Goal: Task Accomplishment & Management: Complete application form

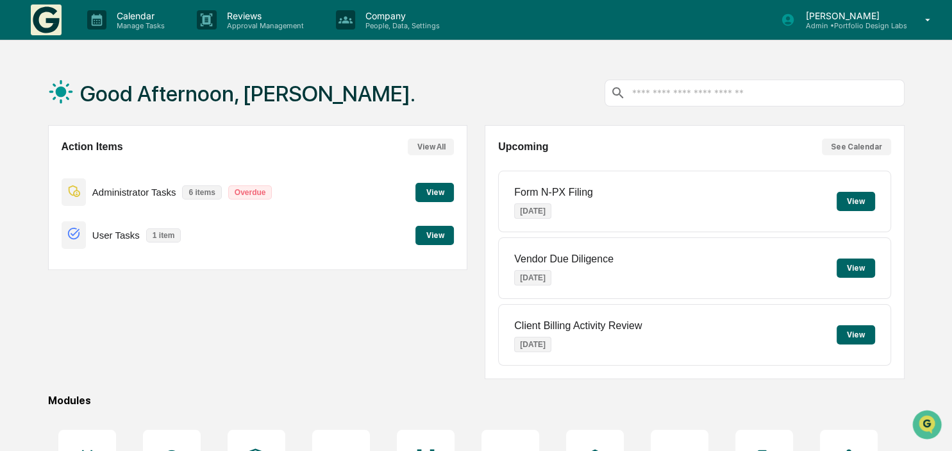
click at [428, 190] on button "View" at bounding box center [434, 192] width 38 height 19
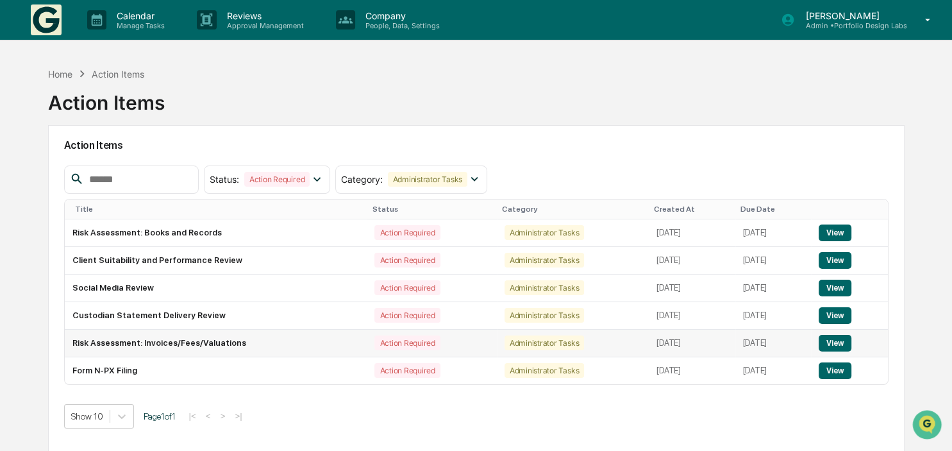
click at [844, 344] on button "View" at bounding box center [835, 343] width 33 height 17
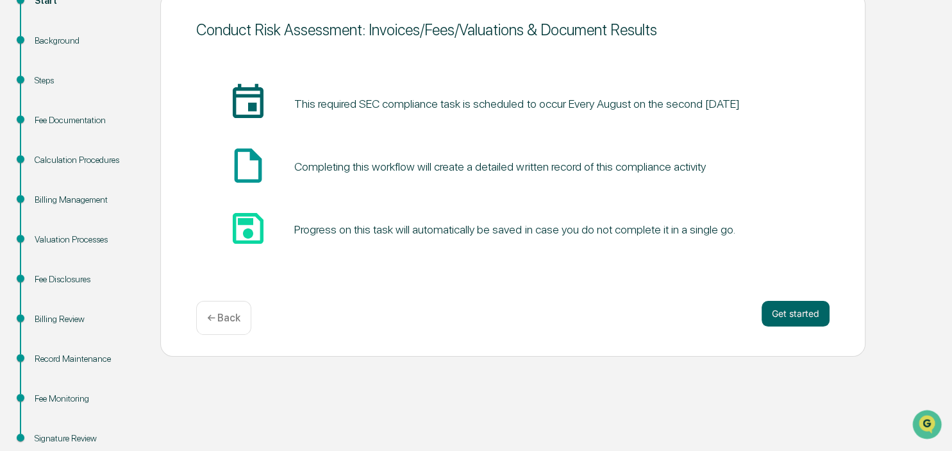
scroll to position [192, 0]
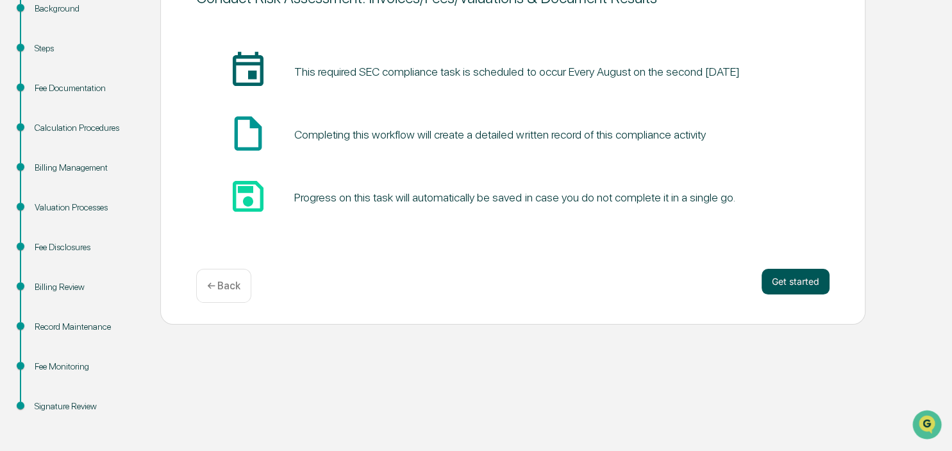
click at [764, 283] on button "Get started" at bounding box center [796, 282] width 68 height 26
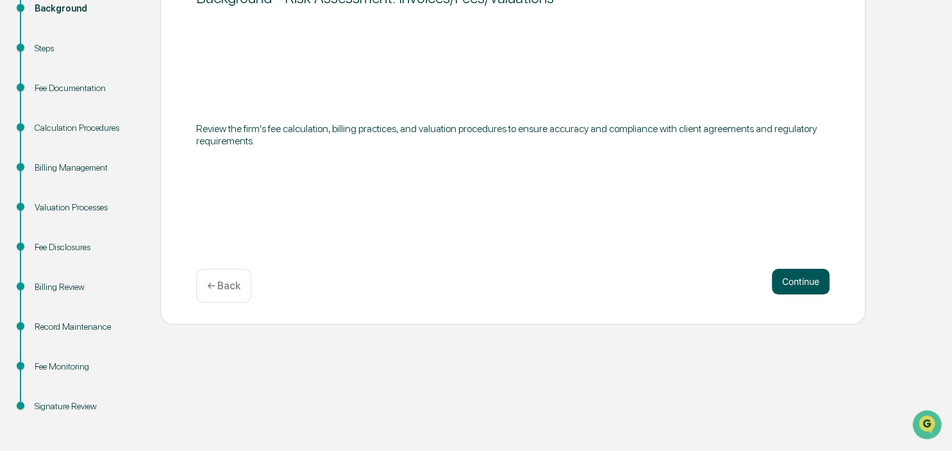
click at [809, 285] on button "Continue" at bounding box center [801, 282] width 58 height 26
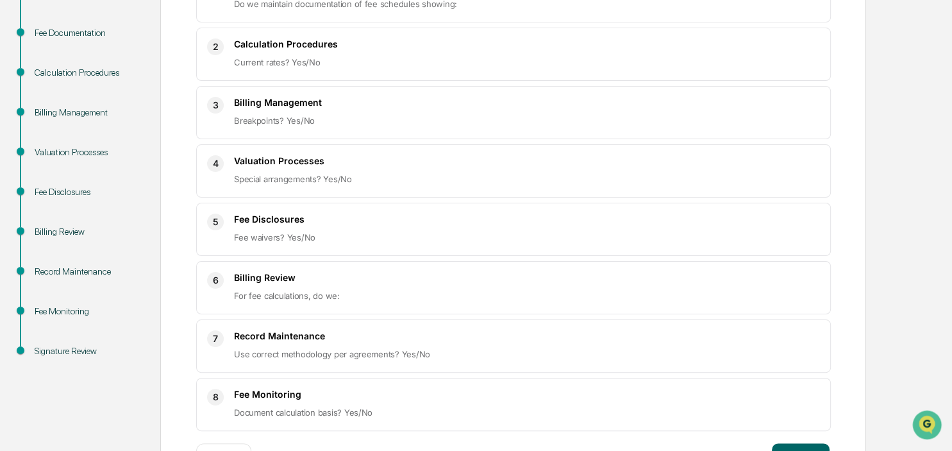
scroll to position [292, 0]
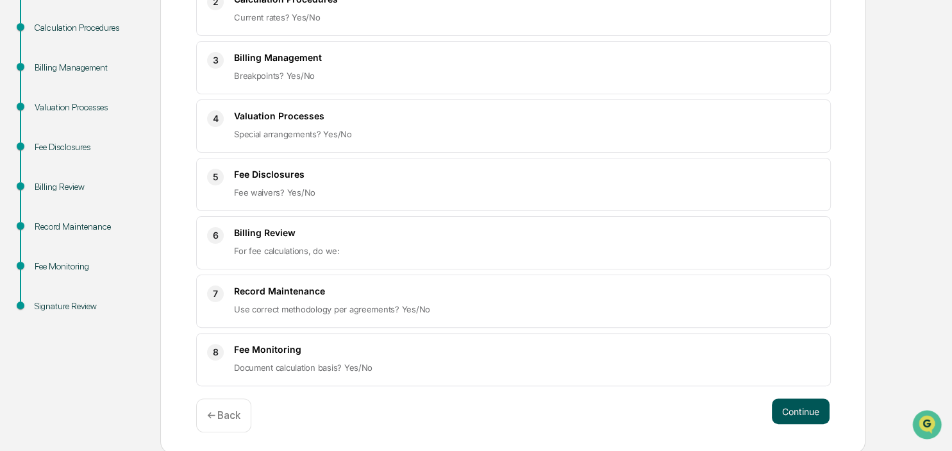
click at [781, 414] on button "Continue" at bounding box center [801, 411] width 58 height 26
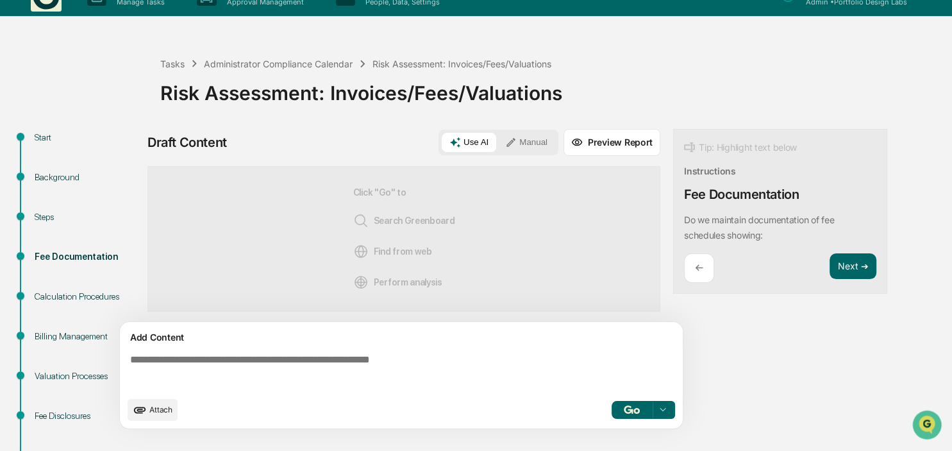
scroll to position [0, 0]
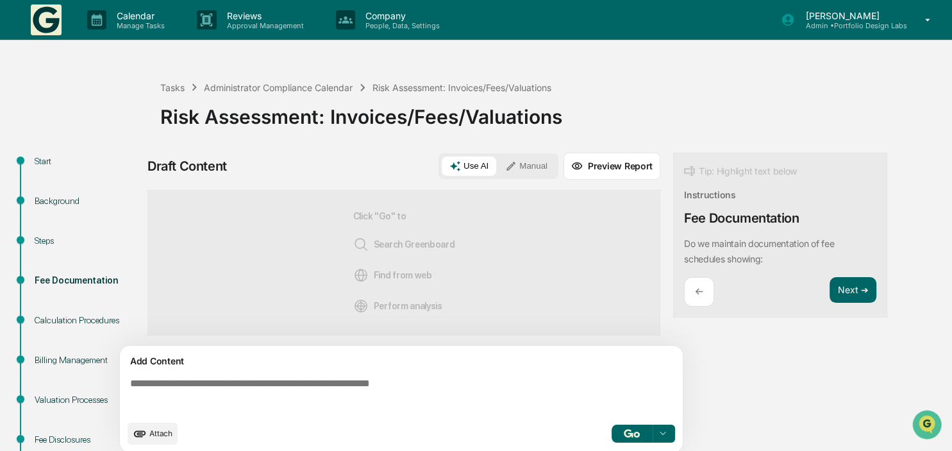
click at [530, 169] on button "Manual" at bounding box center [527, 165] width 58 height 19
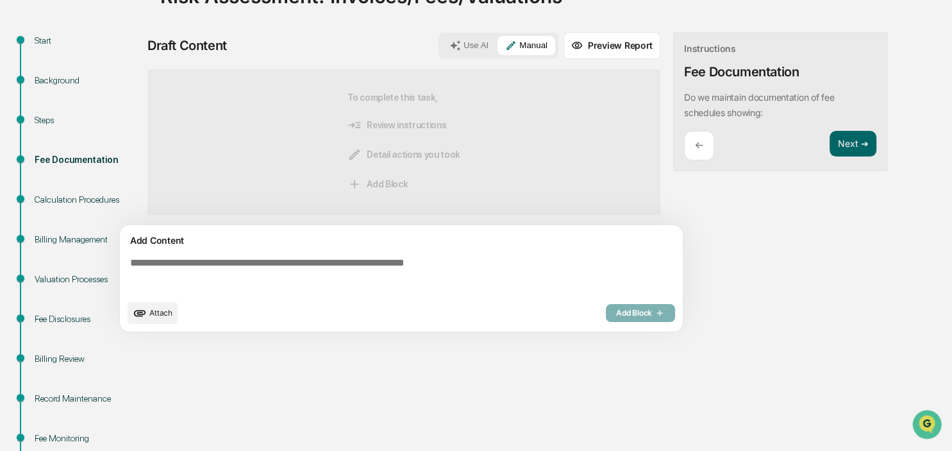
scroll to position [135, 0]
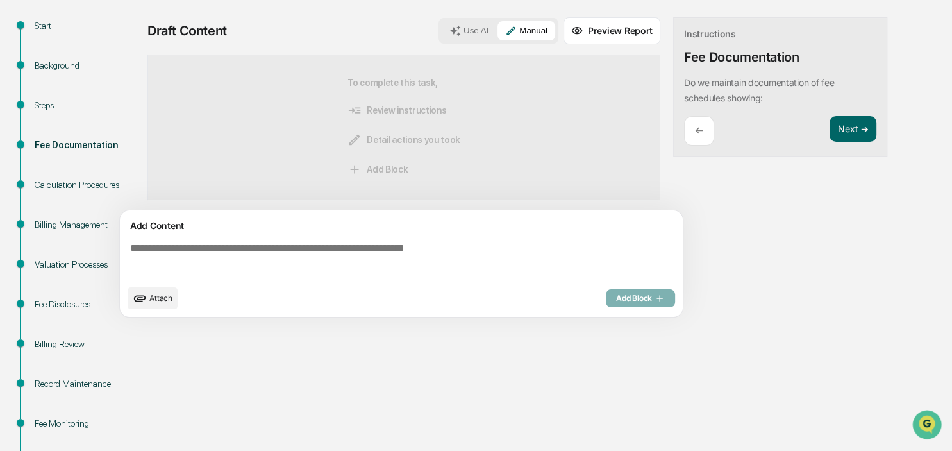
drag, startPoint x: 396, startPoint y: 235, endPoint x: 396, endPoint y: 247, distance: 12.2
click at [396, 235] on div "Add Content Attach Add Block" at bounding box center [401, 263] width 563 height 106
click at [399, 250] on textarea at bounding box center [404, 260] width 558 height 46
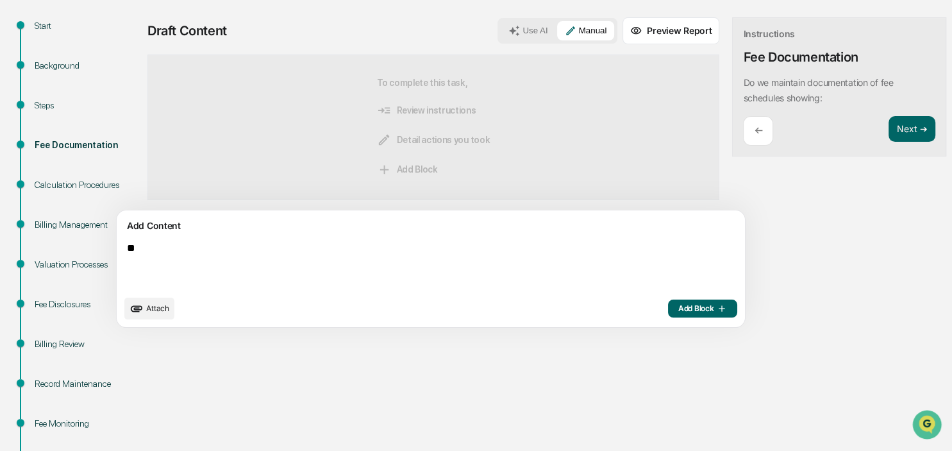
type textarea "*"
type textarea "**********"
click at [678, 309] on span "Add Block" at bounding box center [702, 308] width 49 height 10
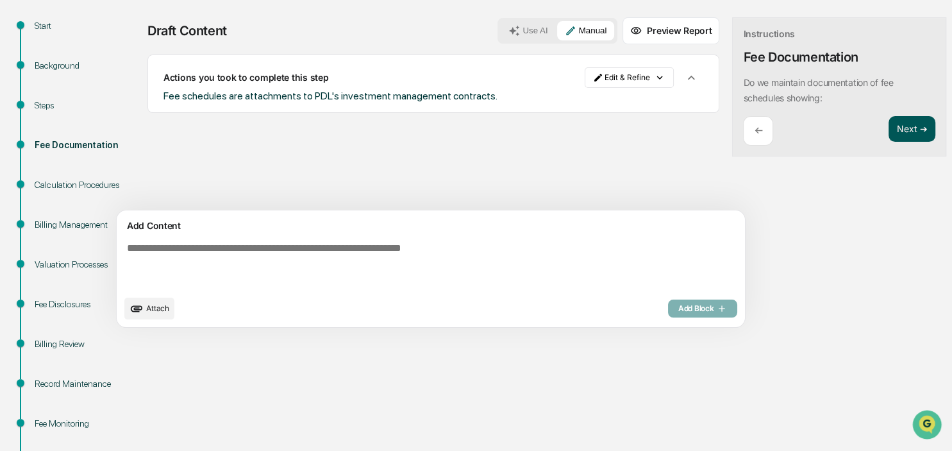
click at [889, 136] on button "Next ➔" at bounding box center [912, 129] width 47 height 26
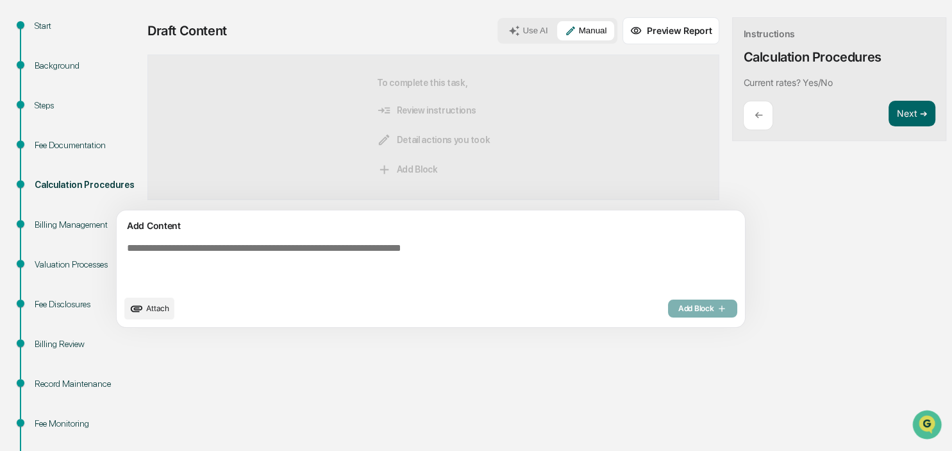
click at [374, 251] on textarea at bounding box center [401, 265] width 558 height 56
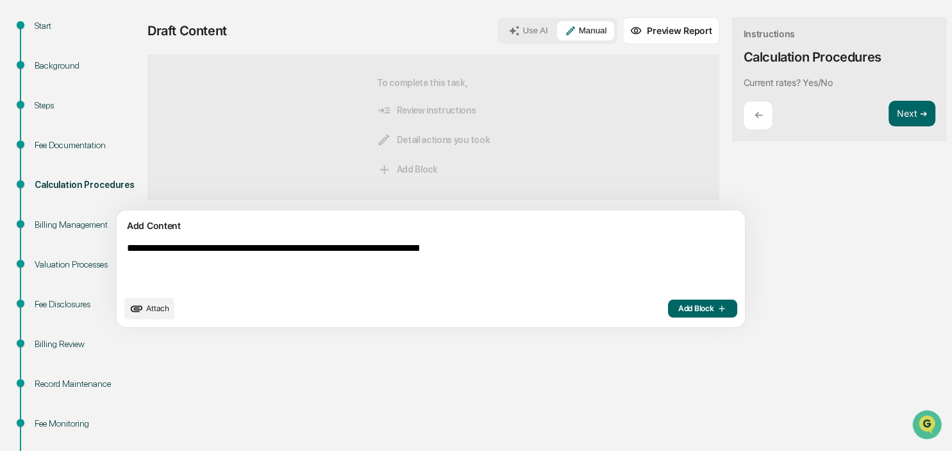
type textarea "**********"
click at [678, 305] on span "Add Block" at bounding box center [702, 308] width 49 height 10
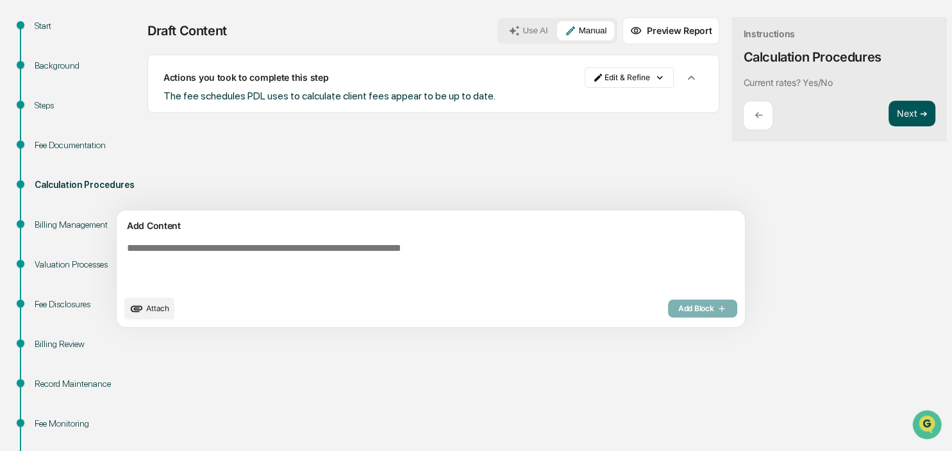
click at [889, 121] on button "Next ➔" at bounding box center [912, 114] width 47 height 26
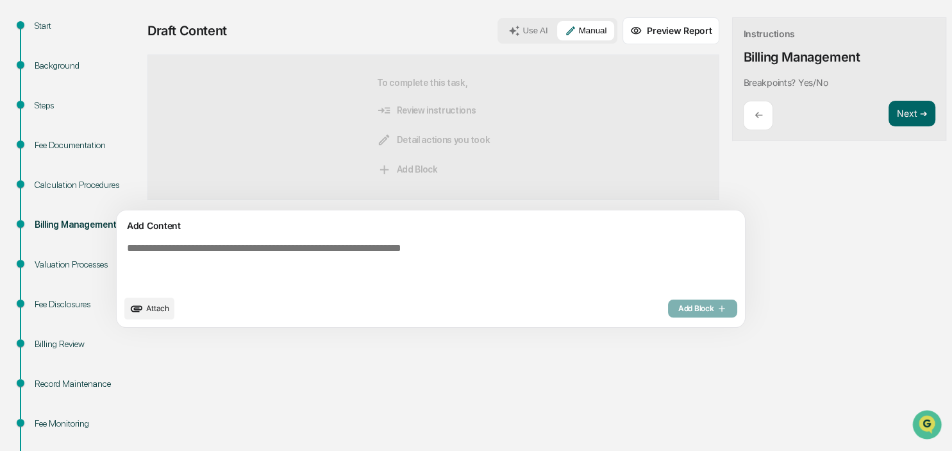
click at [200, 259] on textarea at bounding box center [401, 265] width 558 height 56
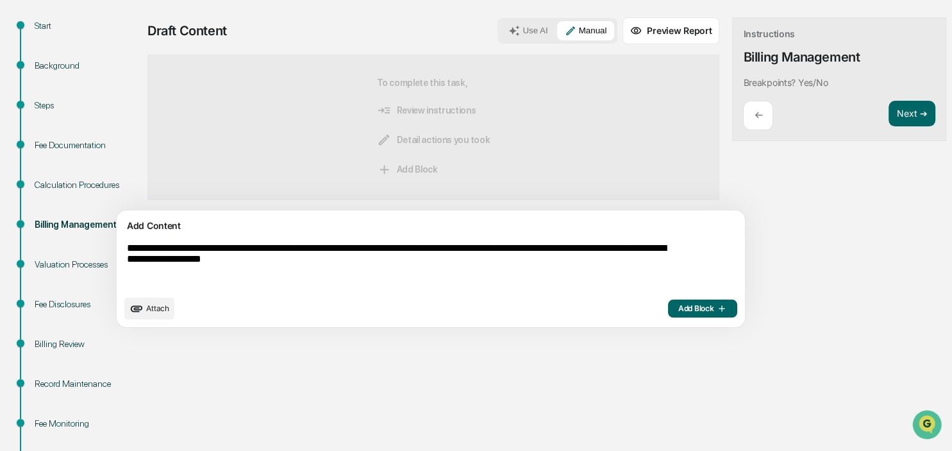
type textarea "**********"
click at [678, 308] on span "Add Block" at bounding box center [702, 308] width 49 height 10
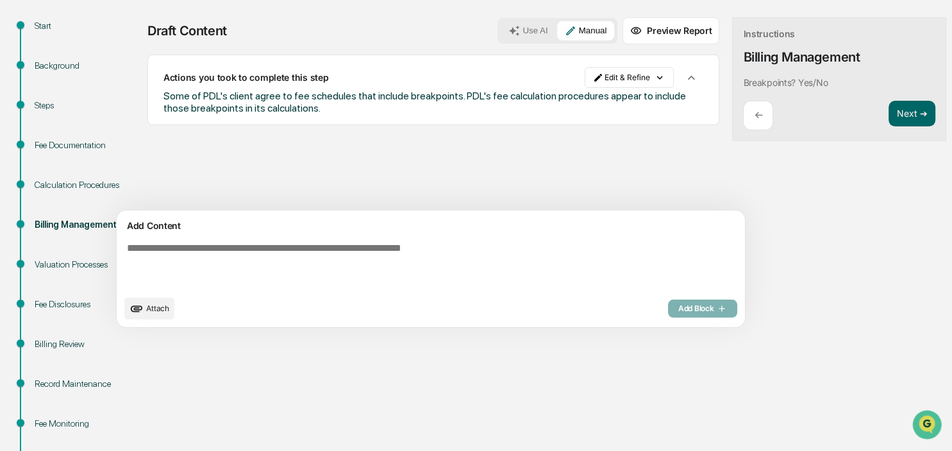
click at [296, 275] on textarea at bounding box center [401, 265] width 558 height 56
click at [889, 117] on button "Next ➔" at bounding box center [912, 114] width 47 height 26
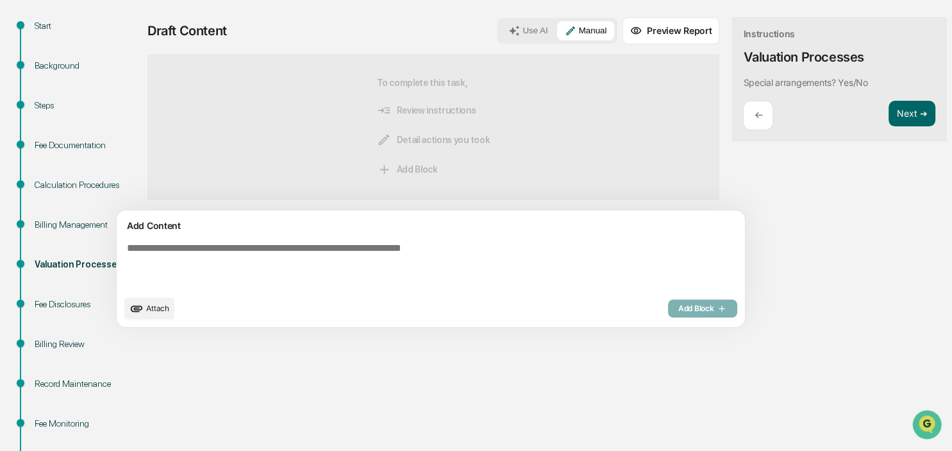
click at [215, 265] on textarea at bounding box center [401, 265] width 558 height 56
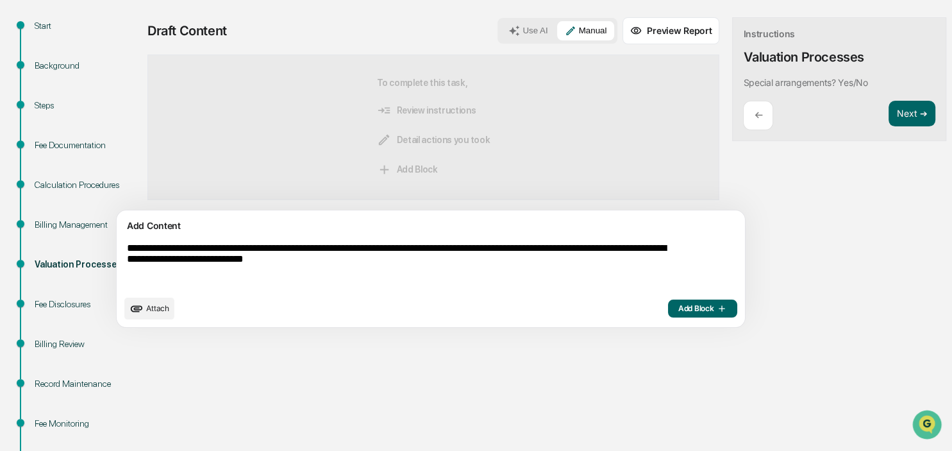
type textarea "**********"
click at [678, 310] on span "Add Block" at bounding box center [702, 308] width 49 height 10
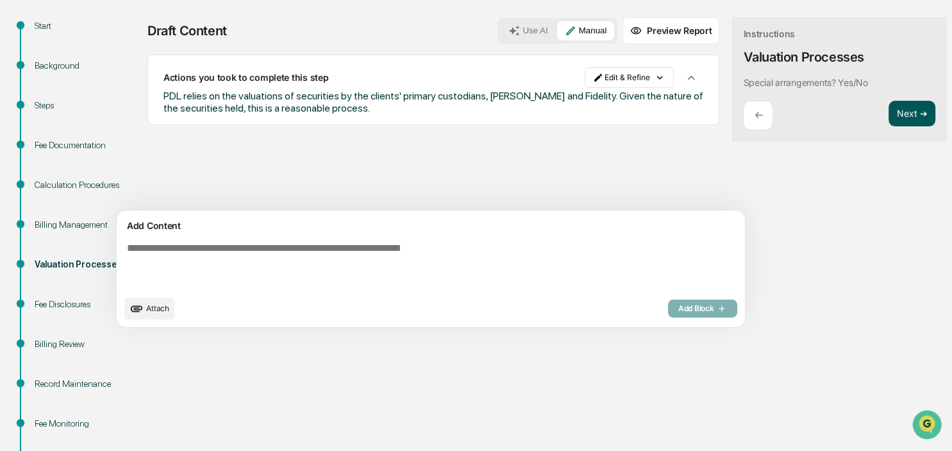
click at [889, 106] on button "Next ➔" at bounding box center [912, 114] width 47 height 26
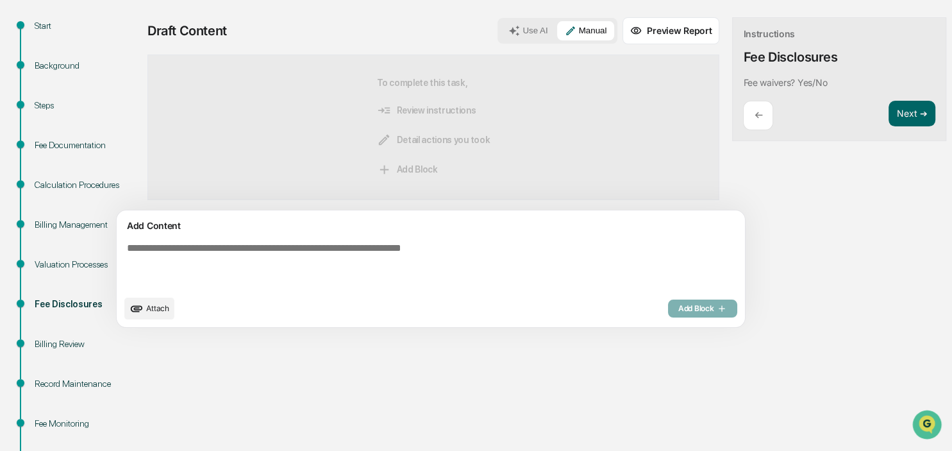
click at [272, 287] on textarea at bounding box center [401, 265] width 558 height 56
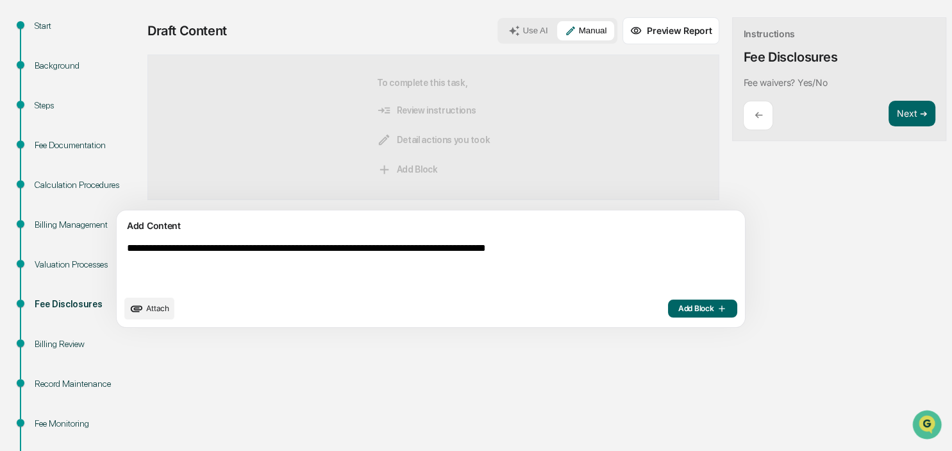
type textarea "**********"
click at [678, 310] on span "Add Block" at bounding box center [702, 308] width 49 height 10
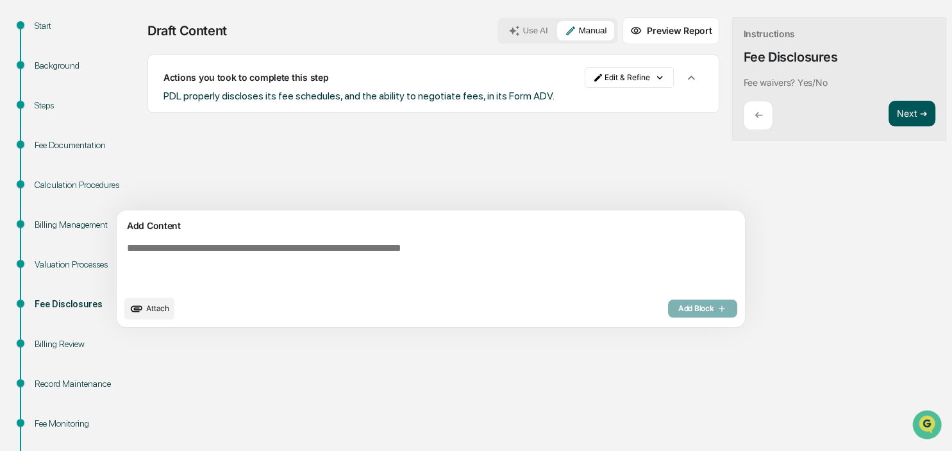
click at [889, 113] on button "Next ➔" at bounding box center [912, 114] width 47 height 26
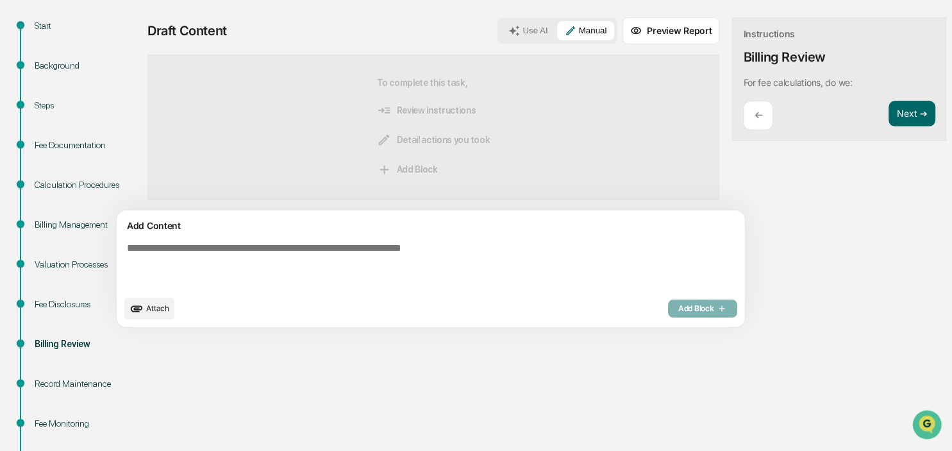
click at [215, 233] on div "Add Content Attach Add Block" at bounding box center [431, 268] width 628 height 117
click at [355, 271] on textarea at bounding box center [401, 265] width 558 height 56
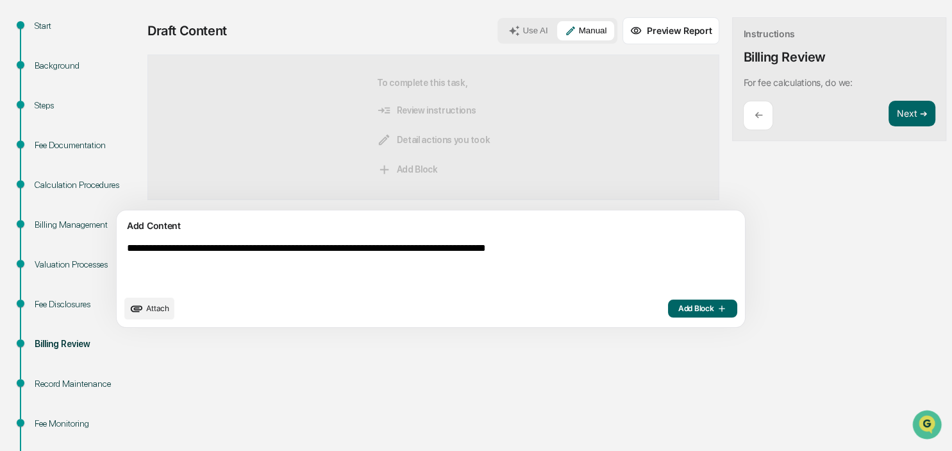
type textarea "**********"
click at [678, 308] on span "Add Block" at bounding box center [702, 308] width 49 height 10
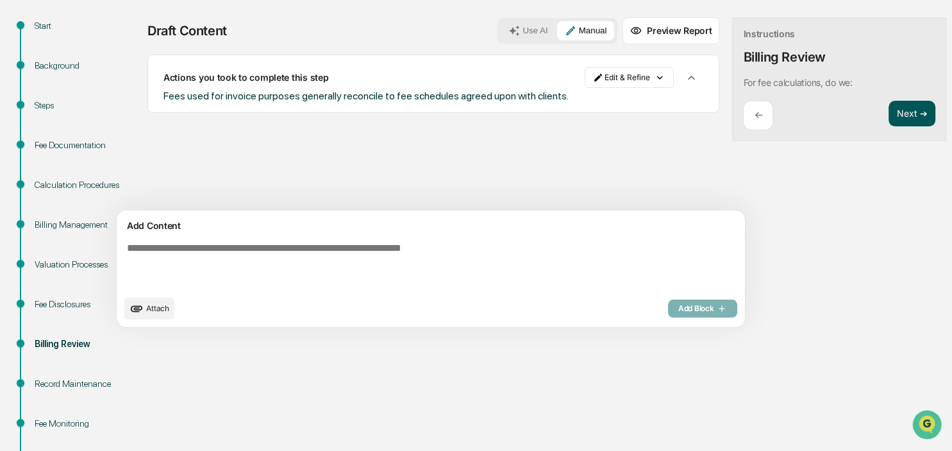
click at [889, 114] on button "Next ➔" at bounding box center [912, 114] width 47 height 26
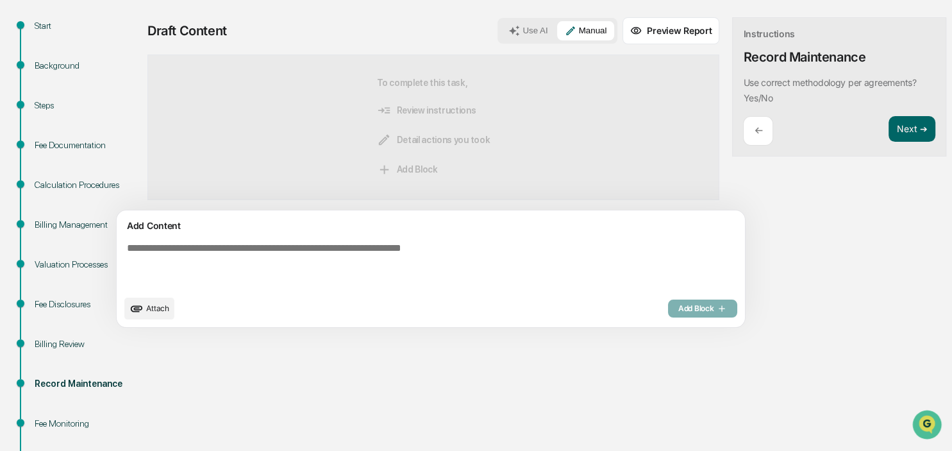
click at [235, 247] on textarea at bounding box center [401, 265] width 558 height 56
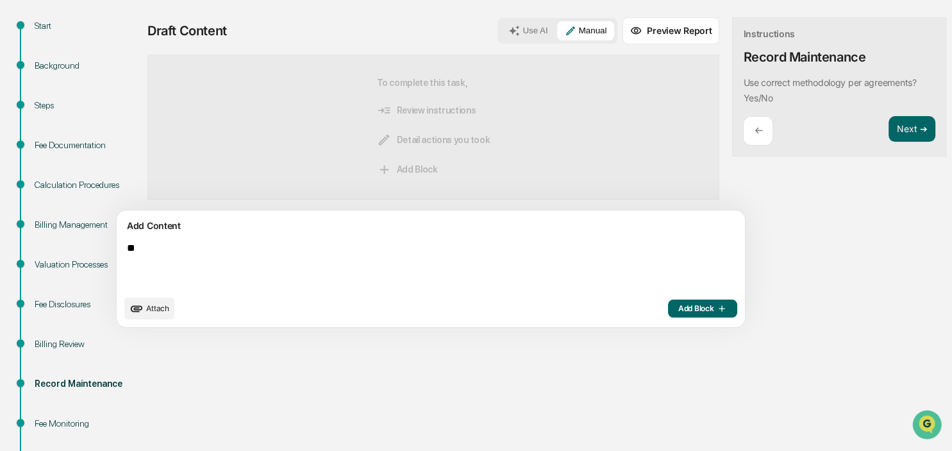
type textarea "*"
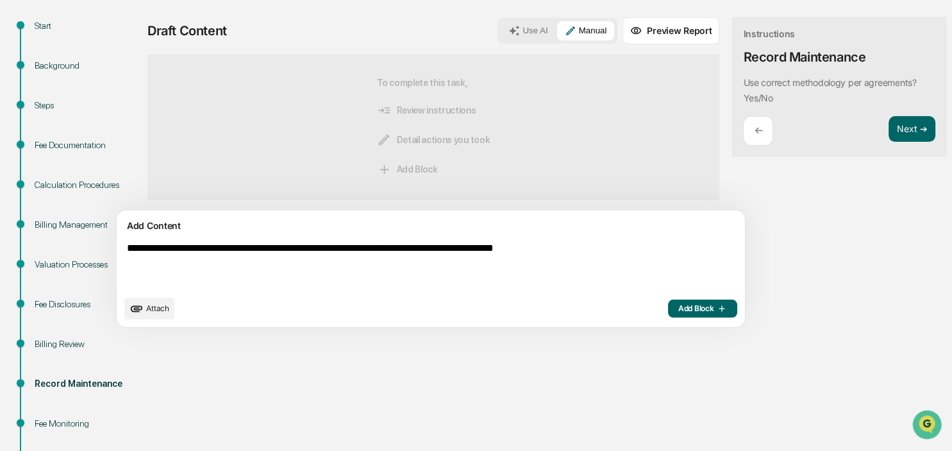
type textarea "**********"
click at [678, 312] on span "Add Block" at bounding box center [702, 308] width 49 height 10
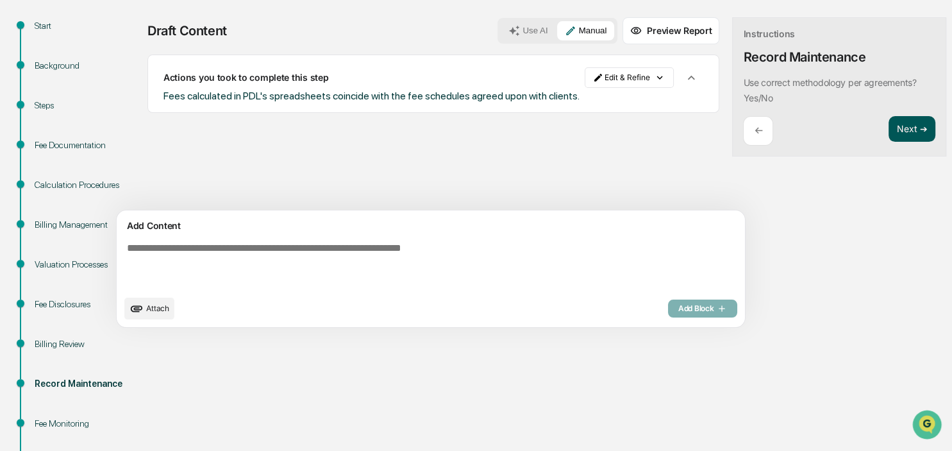
click at [889, 130] on button "Next ➔" at bounding box center [912, 129] width 47 height 26
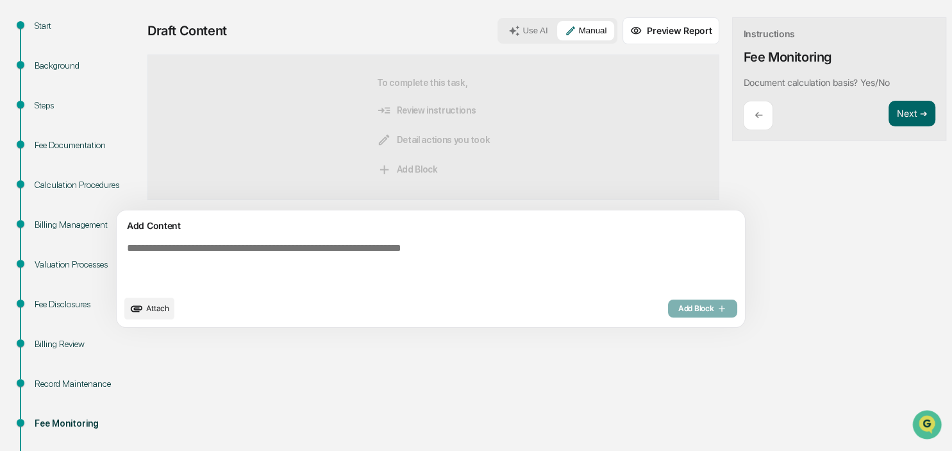
click at [328, 265] on textarea at bounding box center [401, 265] width 558 height 56
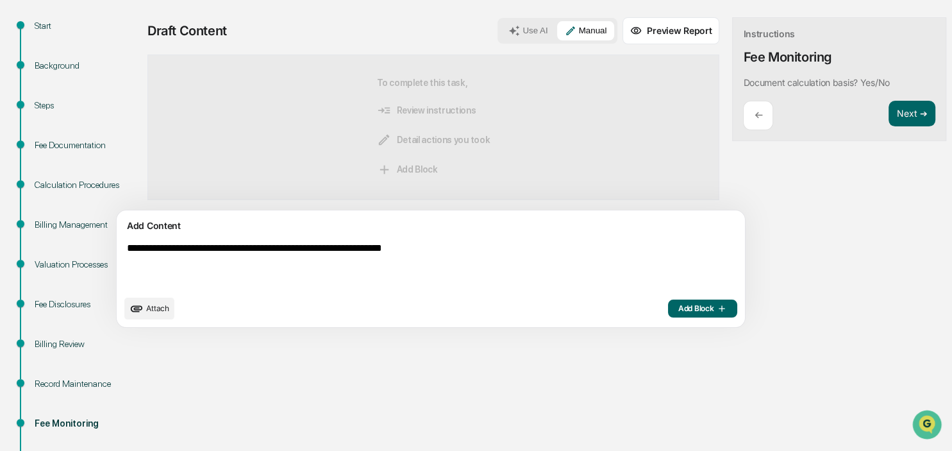
type textarea "**********"
click at [678, 306] on span "Add Block" at bounding box center [702, 308] width 49 height 10
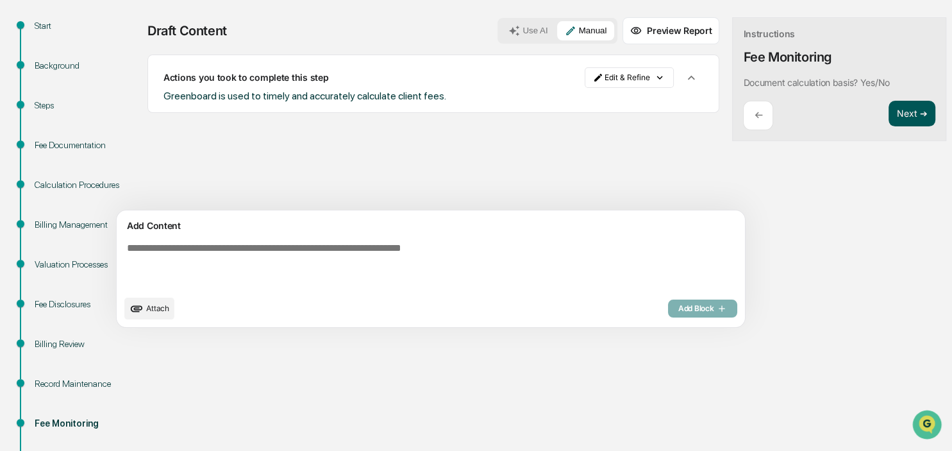
click at [889, 109] on button "Next ➔" at bounding box center [912, 114] width 47 height 26
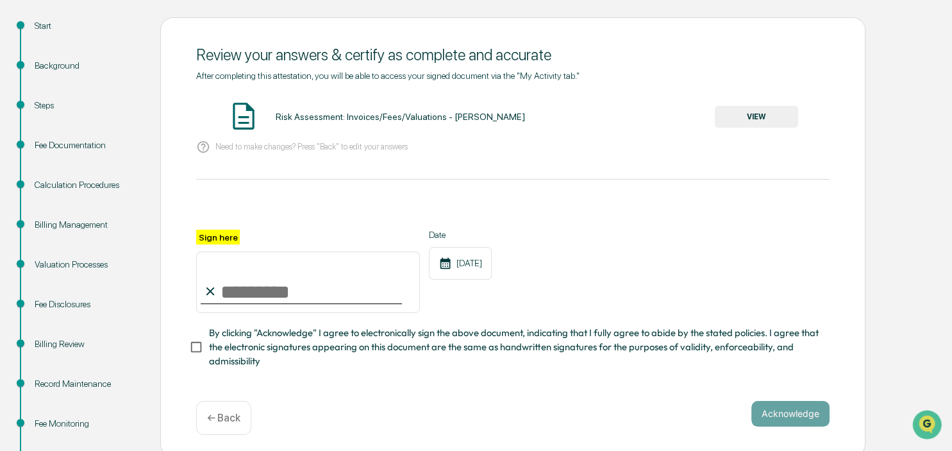
click at [740, 119] on button "VIEW" at bounding box center [756, 117] width 83 height 22
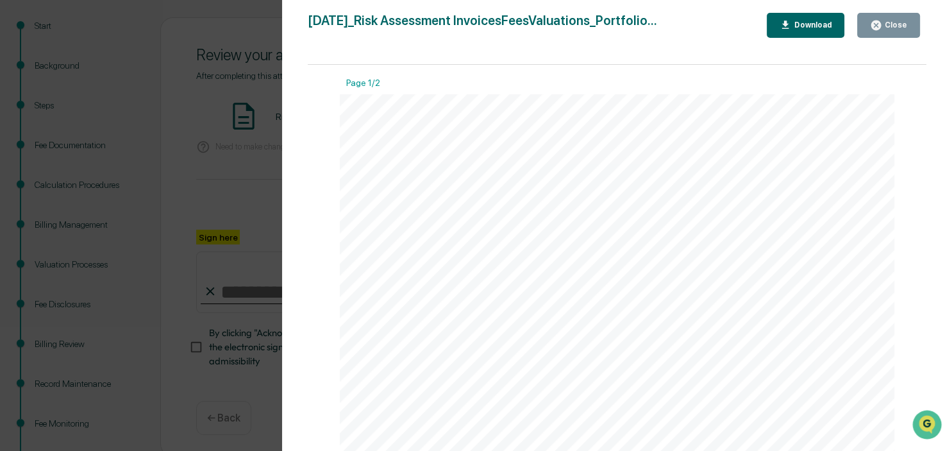
click at [873, 26] on button "Close" at bounding box center [888, 25] width 63 height 25
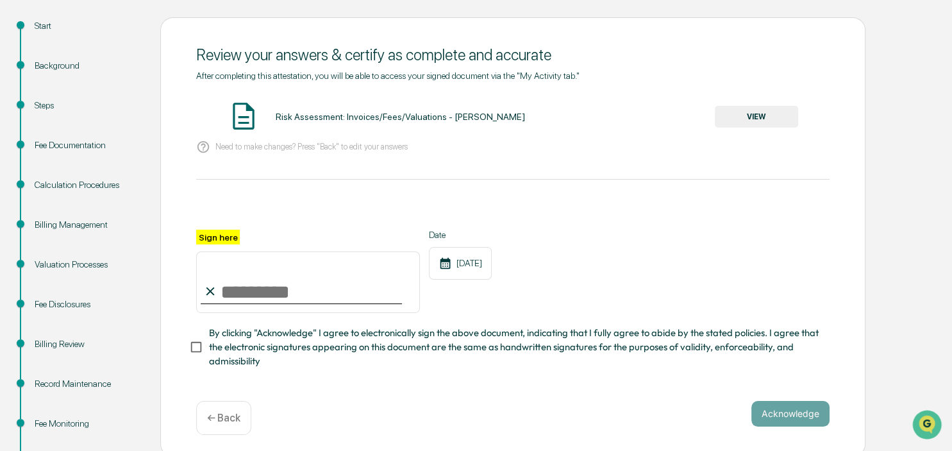
click at [299, 274] on input "Sign here" at bounding box center [308, 282] width 224 height 62
type input "**********"
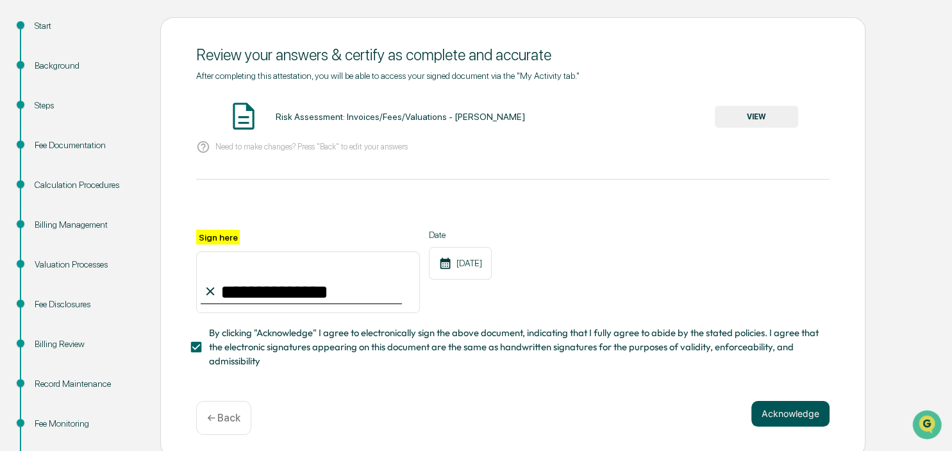
click at [776, 415] on button "Acknowledge" at bounding box center [790, 414] width 78 height 26
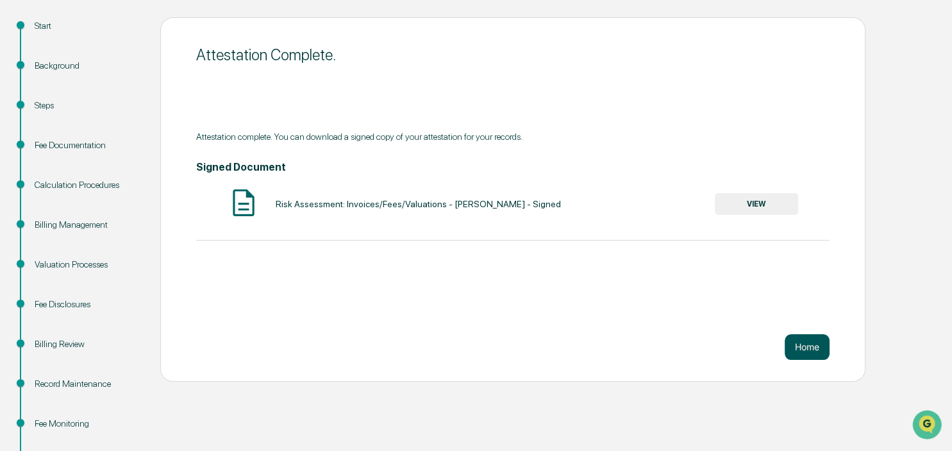
click at [805, 350] on button "Home" at bounding box center [807, 347] width 45 height 26
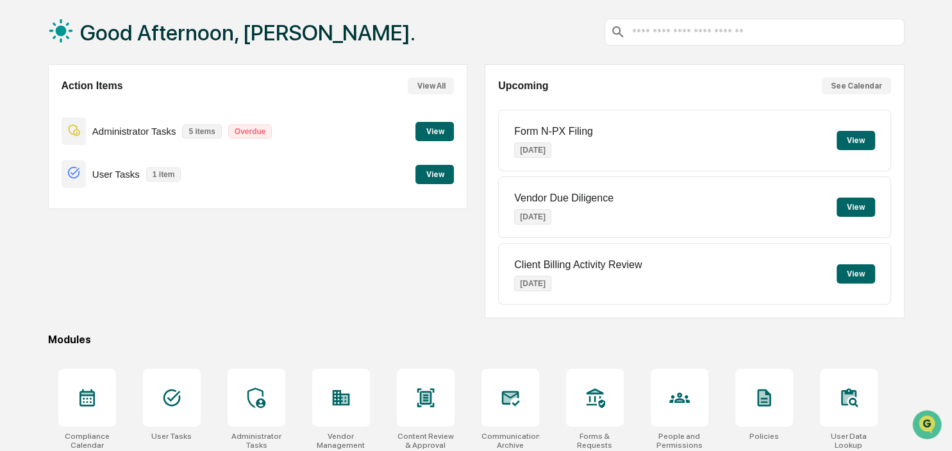
click at [426, 130] on button "View" at bounding box center [434, 131] width 38 height 19
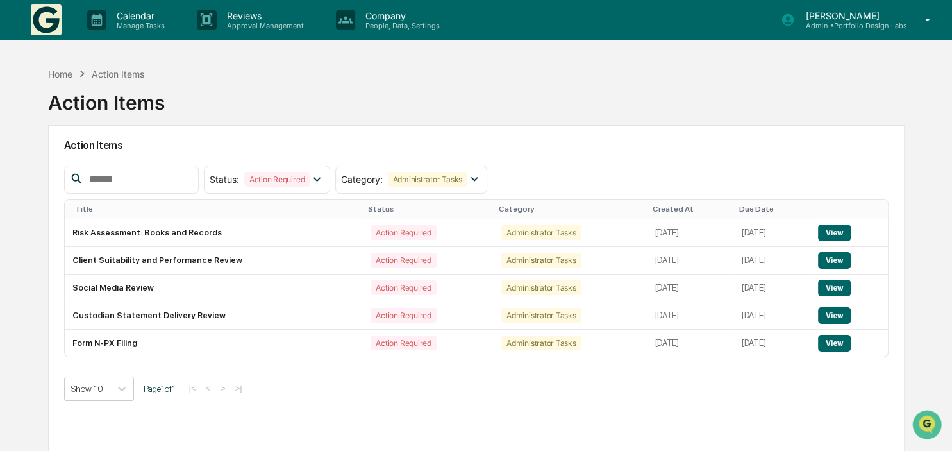
click at [864, 19] on p "[PERSON_NAME]" at bounding box center [851, 15] width 112 height 11
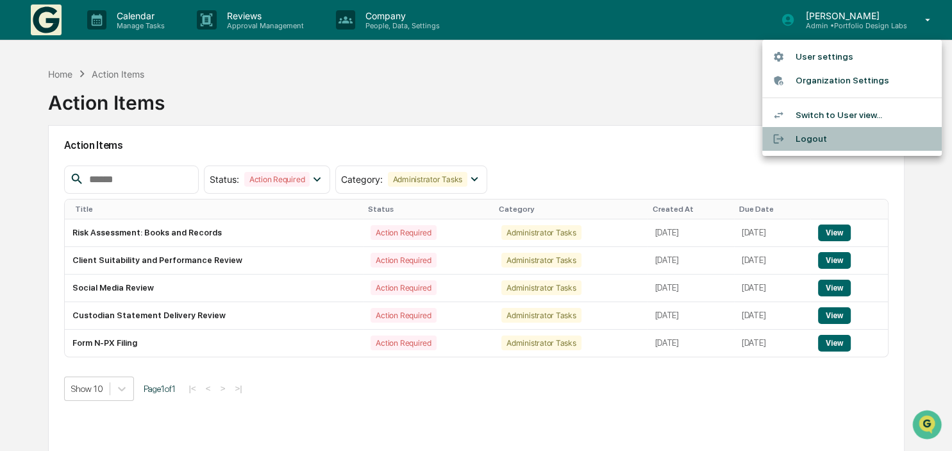
click at [803, 145] on li "Logout" at bounding box center [852, 139] width 180 height 24
